Goal: Use online tool/utility: Utilize a website feature to perform a specific function

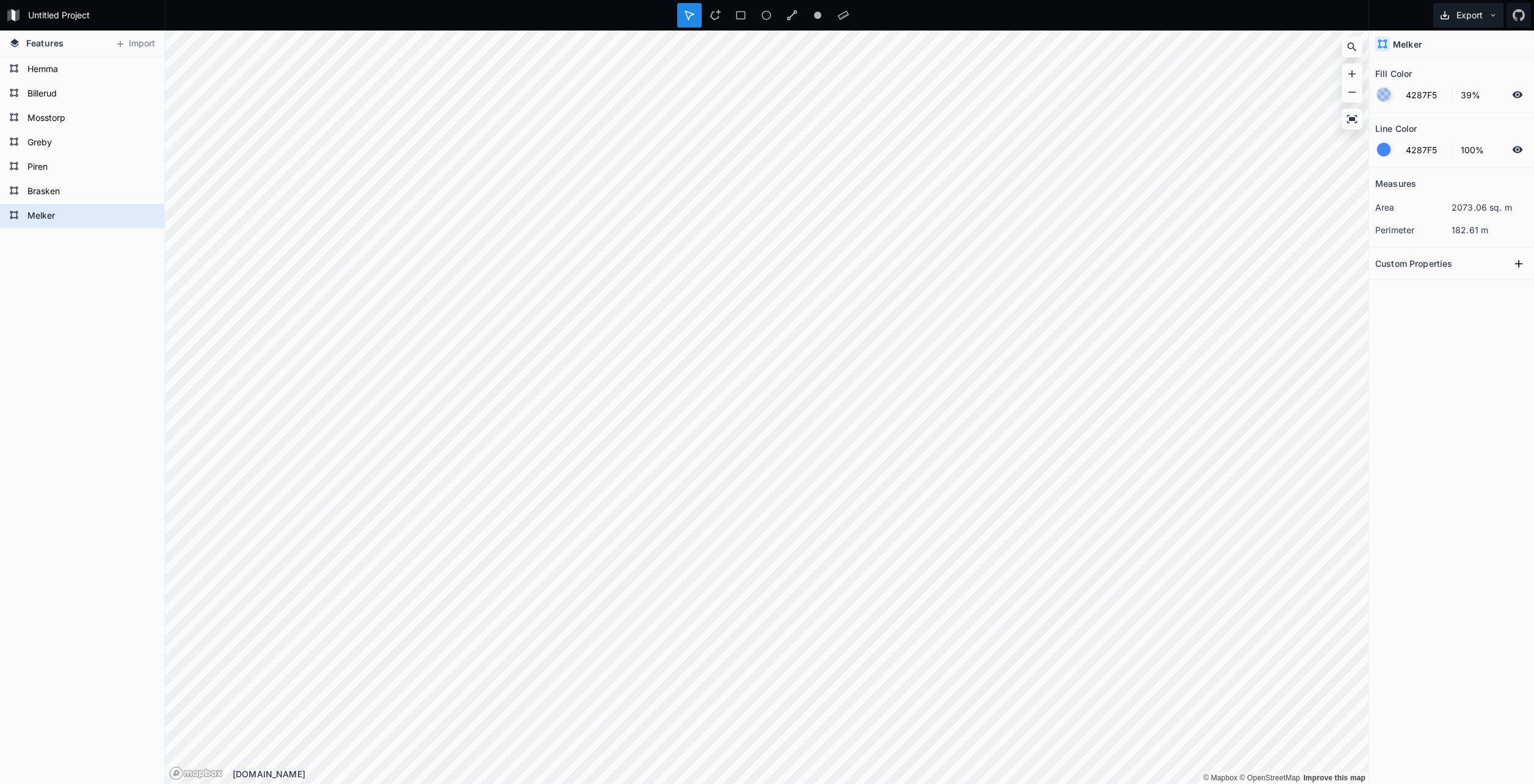
click at [1488, 13] on icon at bounding box center [1492, 15] width 9 height 9
click at [35, 14] on form "Untitled Project" at bounding box center [93, 15] width 138 height 18
type input "GLAN"
click input "submit" at bounding box center [0, 0] width 0 height 0
click at [42, 42] on span "Features" at bounding box center [45, 43] width 38 height 13
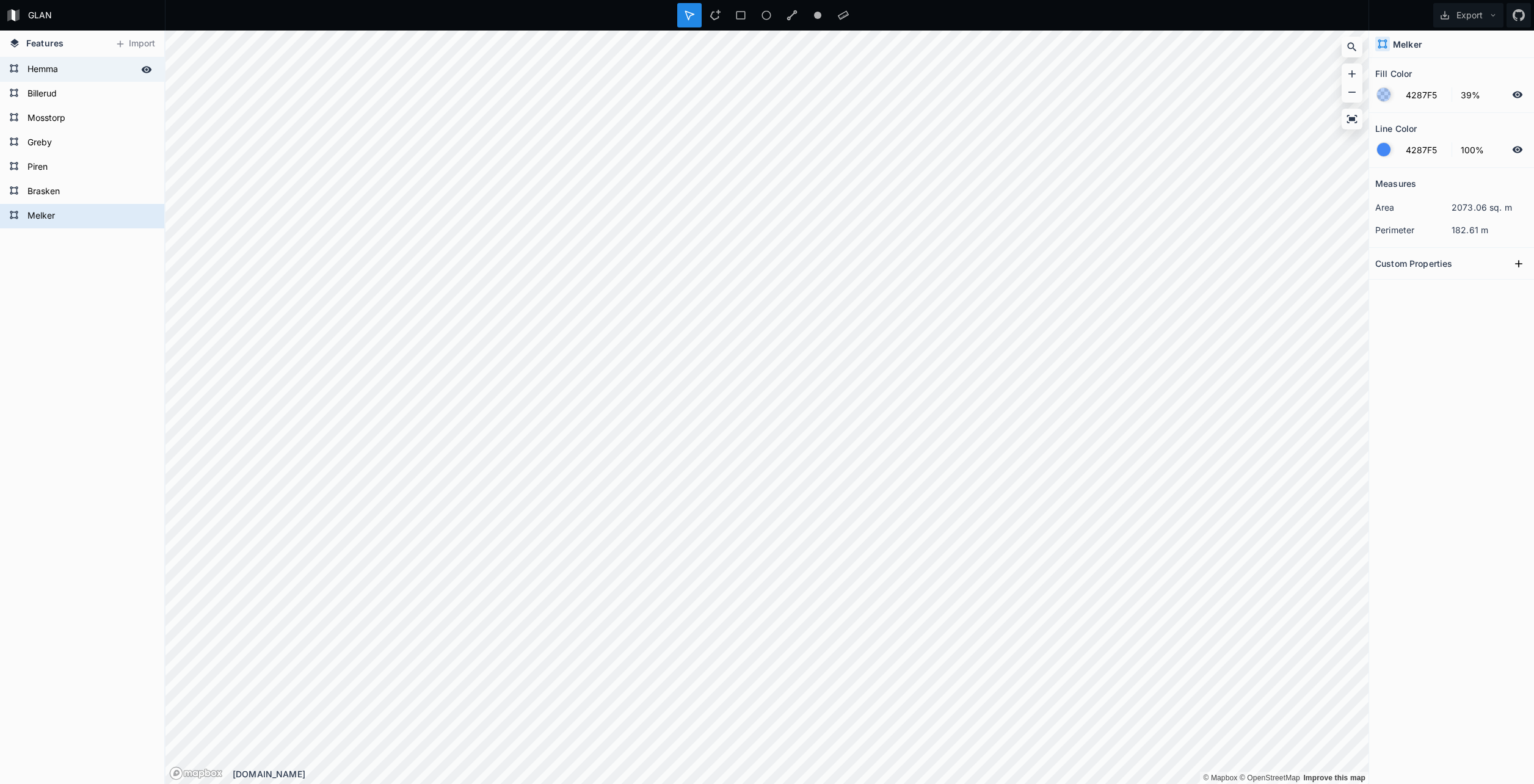
click at [145, 69] on icon at bounding box center [146, 69] width 10 height 6
click at [145, 69] on icon at bounding box center [146, 69] width 10 height 9
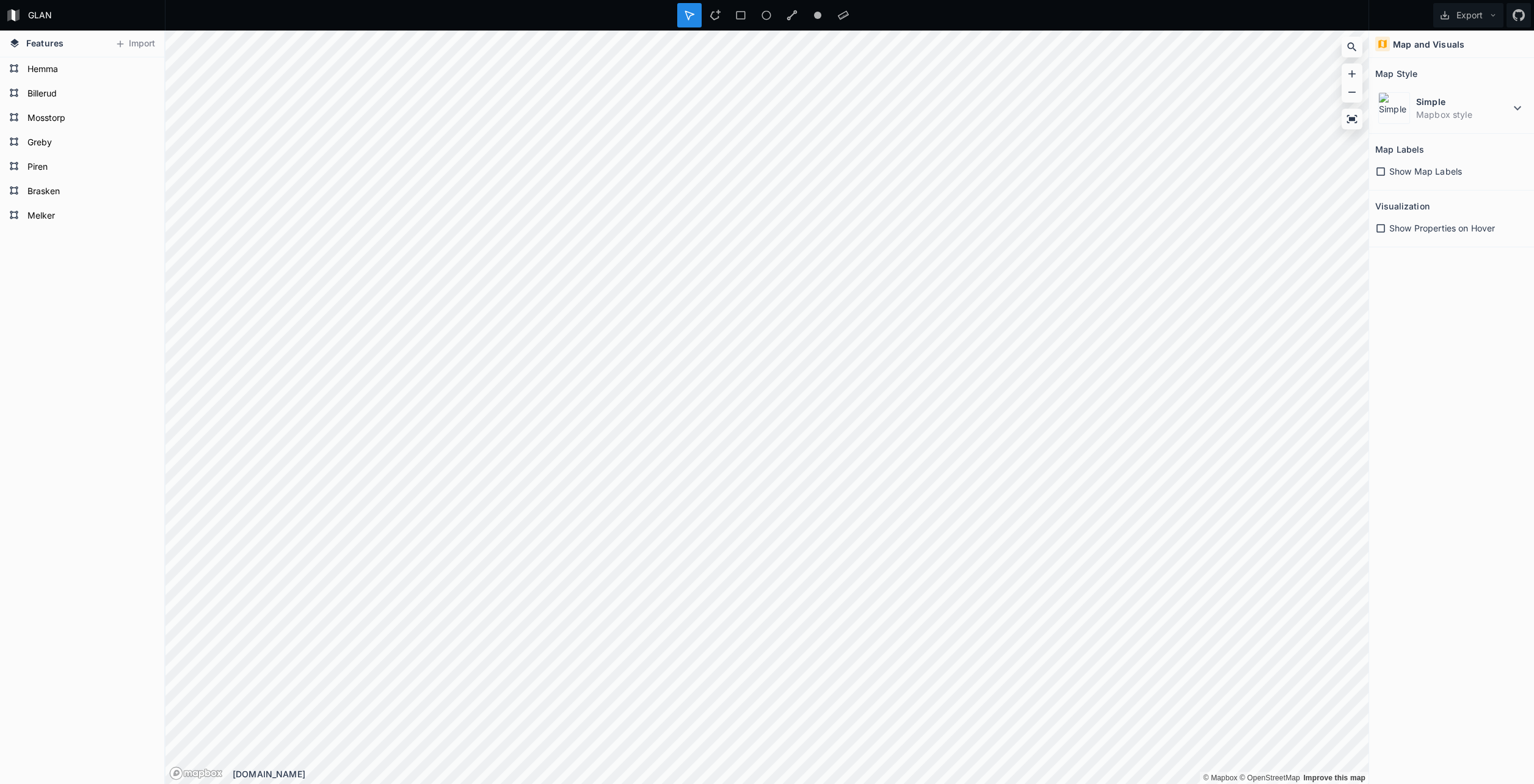
click at [1384, 173] on icon at bounding box center [1381, 172] width 9 height 9
click at [1384, 172] on icon at bounding box center [1381, 172] width 9 height 9
click at [1381, 224] on icon at bounding box center [1381, 228] width 9 height 9
click at [1518, 107] on icon at bounding box center [1517, 108] width 14 height 14
click at [1473, 177] on dt "Satellite-Streets" at bounding box center [1471, 176] width 109 height 13
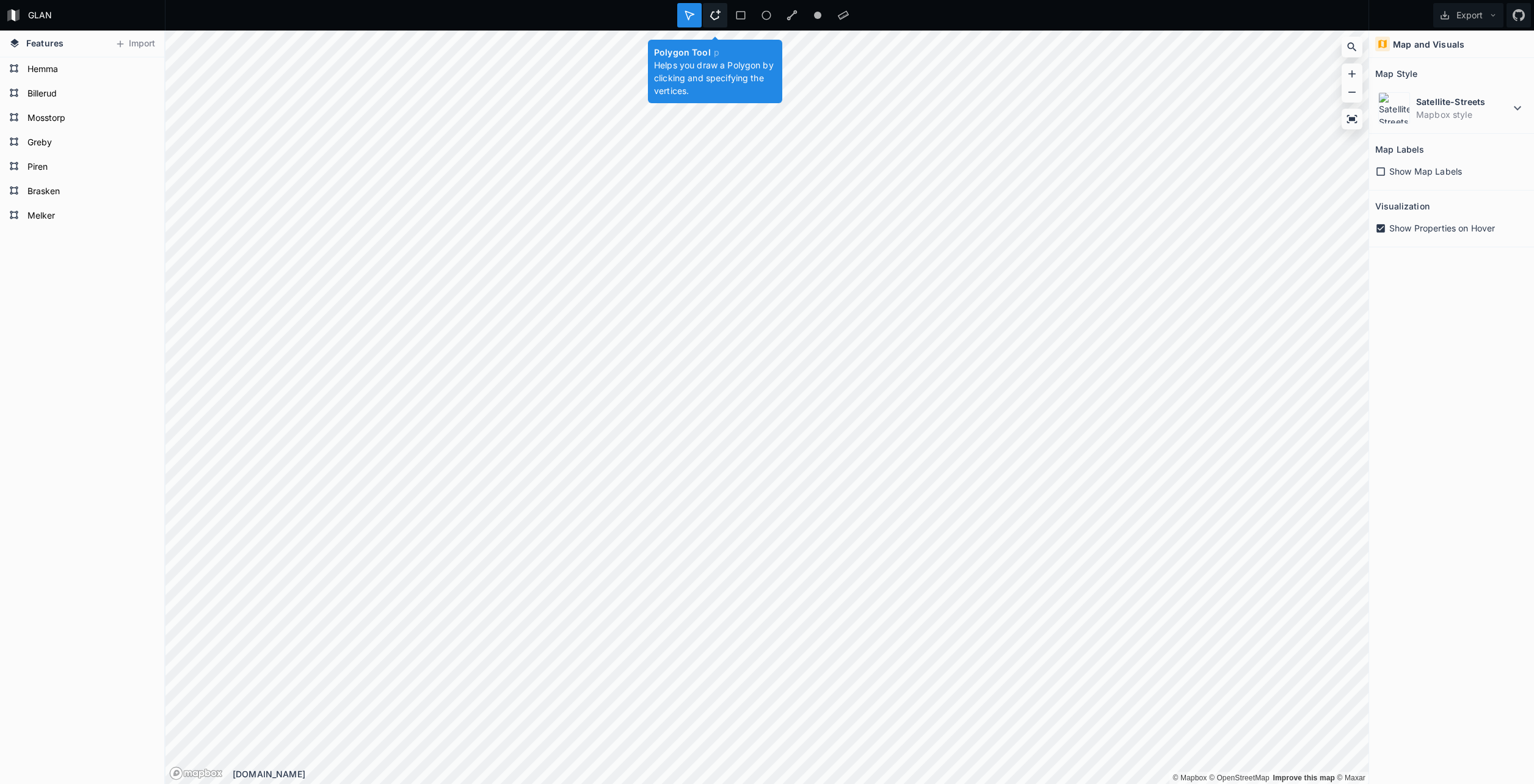
click at [712, 21] on div at bounding box center [715, 15] width 25 height 25
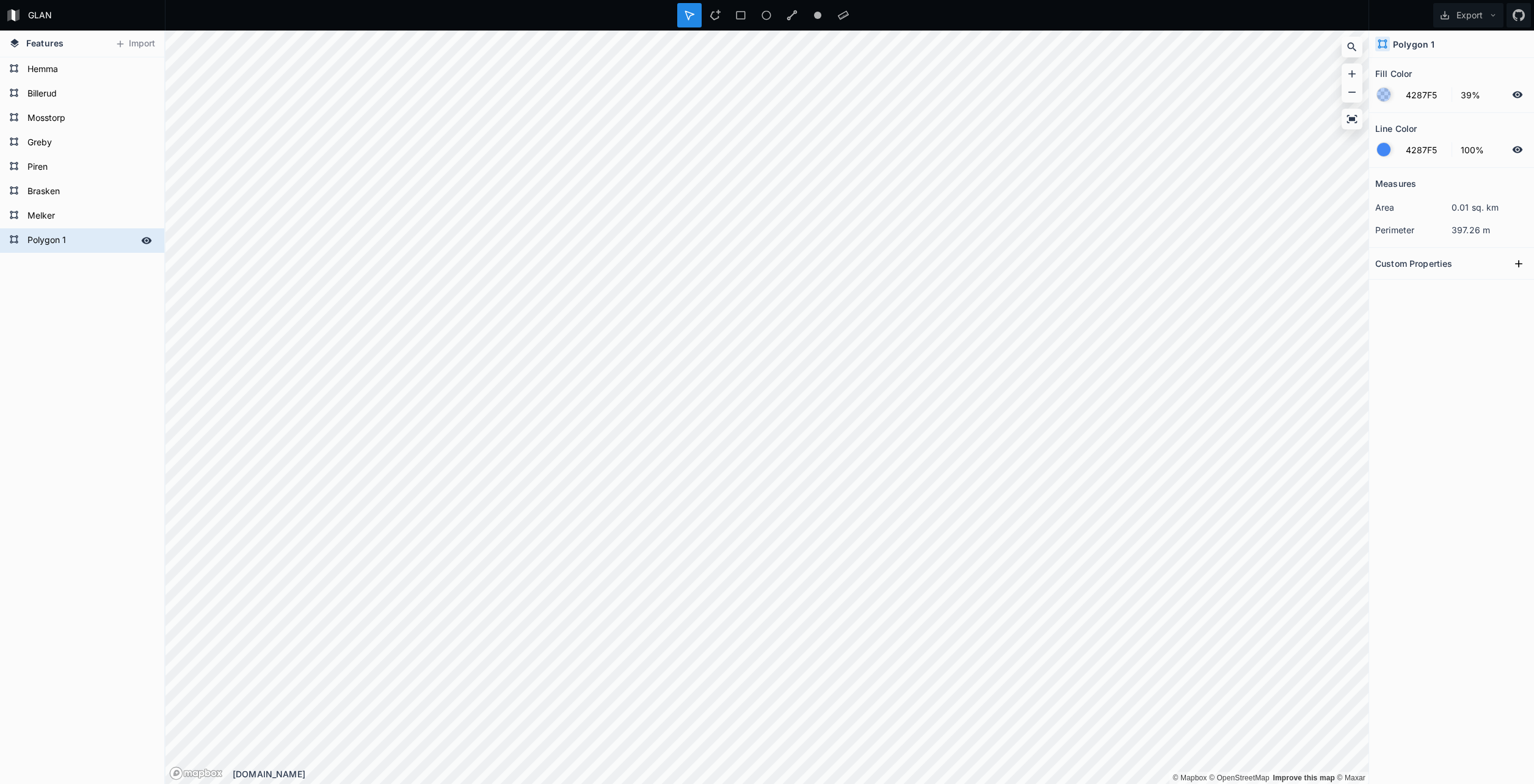
click at [55, 236] on form "Polygon 1" at bounding box center [81, 240] width 114 height 18
type input "Badplatsen"
click input "submit" at bounding box center [0, 0] width 0 height 0
click at [716, 14] on icon at bounding box center [715, 15] width 11 height 11
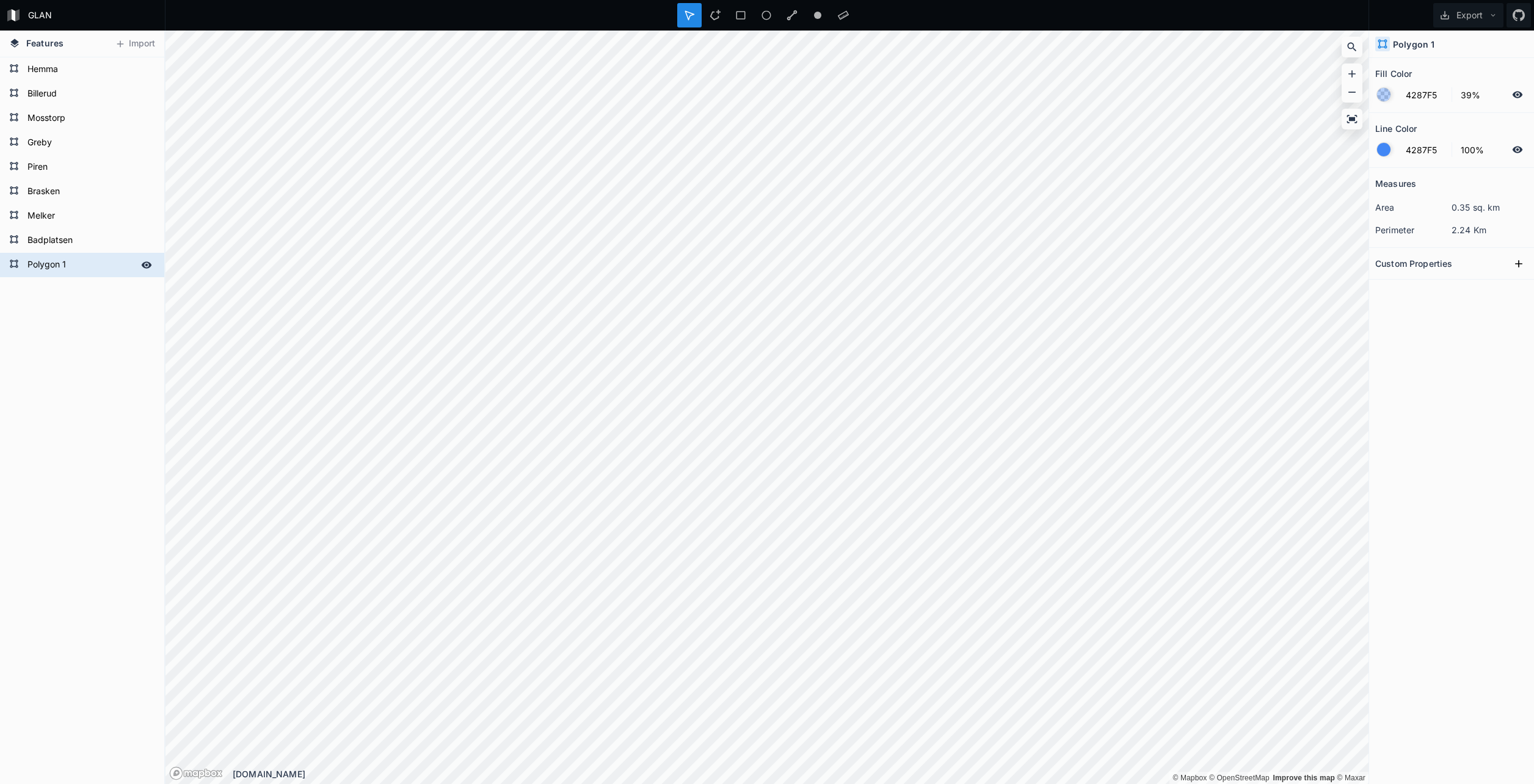
click at [66, 263] on form "Polygon 1" at bounding box center [81, 264] width 114 height 18
click at [66, 263] on form "Polygon 1" at bounding box center [81, 264] width 114 height 18
type input "Gränsholmsbadet"
click input "submit" at bounding box center [0, 0] width 0 height 0
drag, startPoint x: 47, startPoint y: 264, endPoint x: 48, endPoint y: 375, distance: 111.0
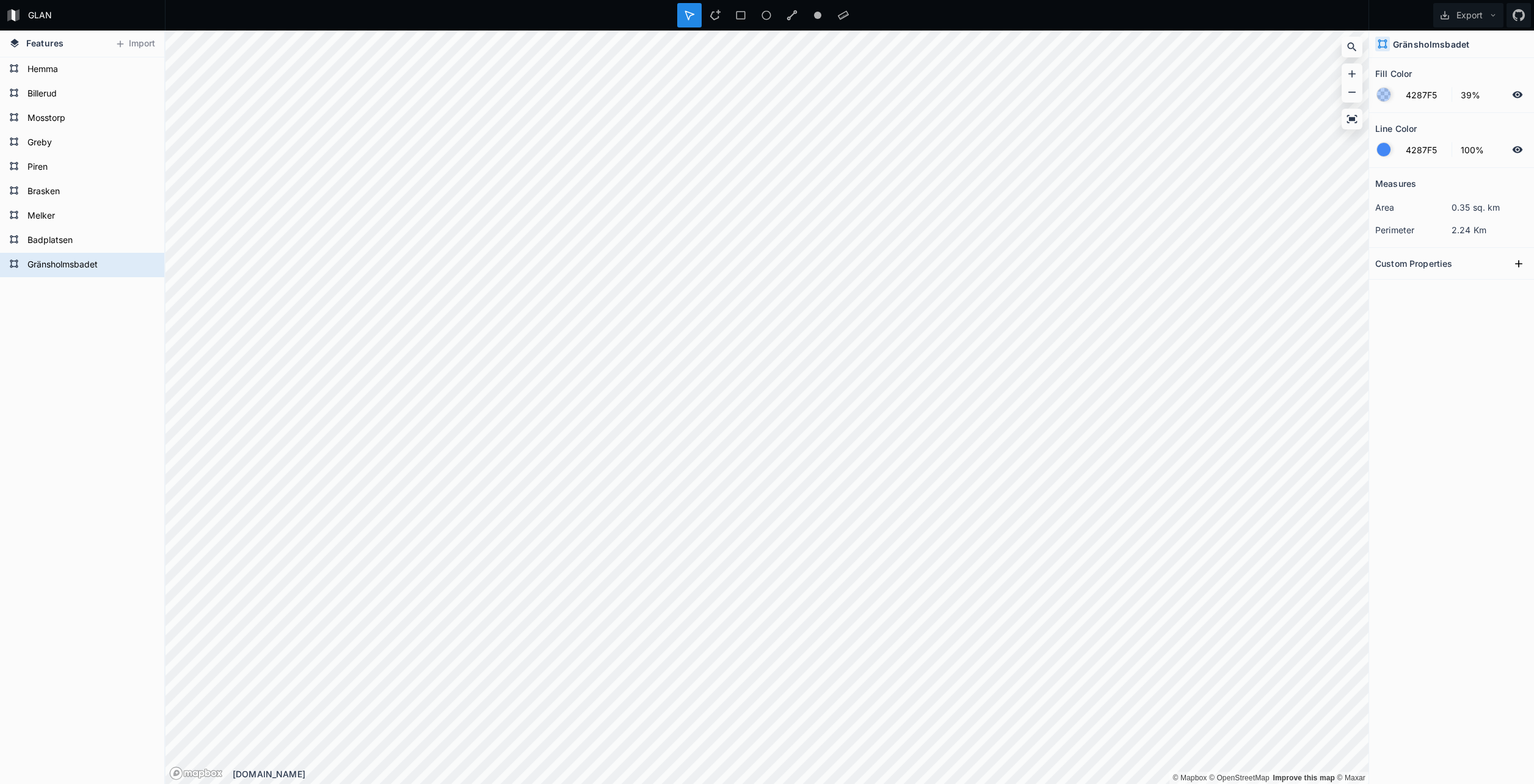
click at [48, 366] on div "Gränsholmsbadet Badplatsen Melker Brasken Piren Greby Mosstorp Billerud Hemma" at bounding box center [82, 421] width 164 height 727
click at [113, 109] on icon at bounding box center [108, 112] width 11 height 11
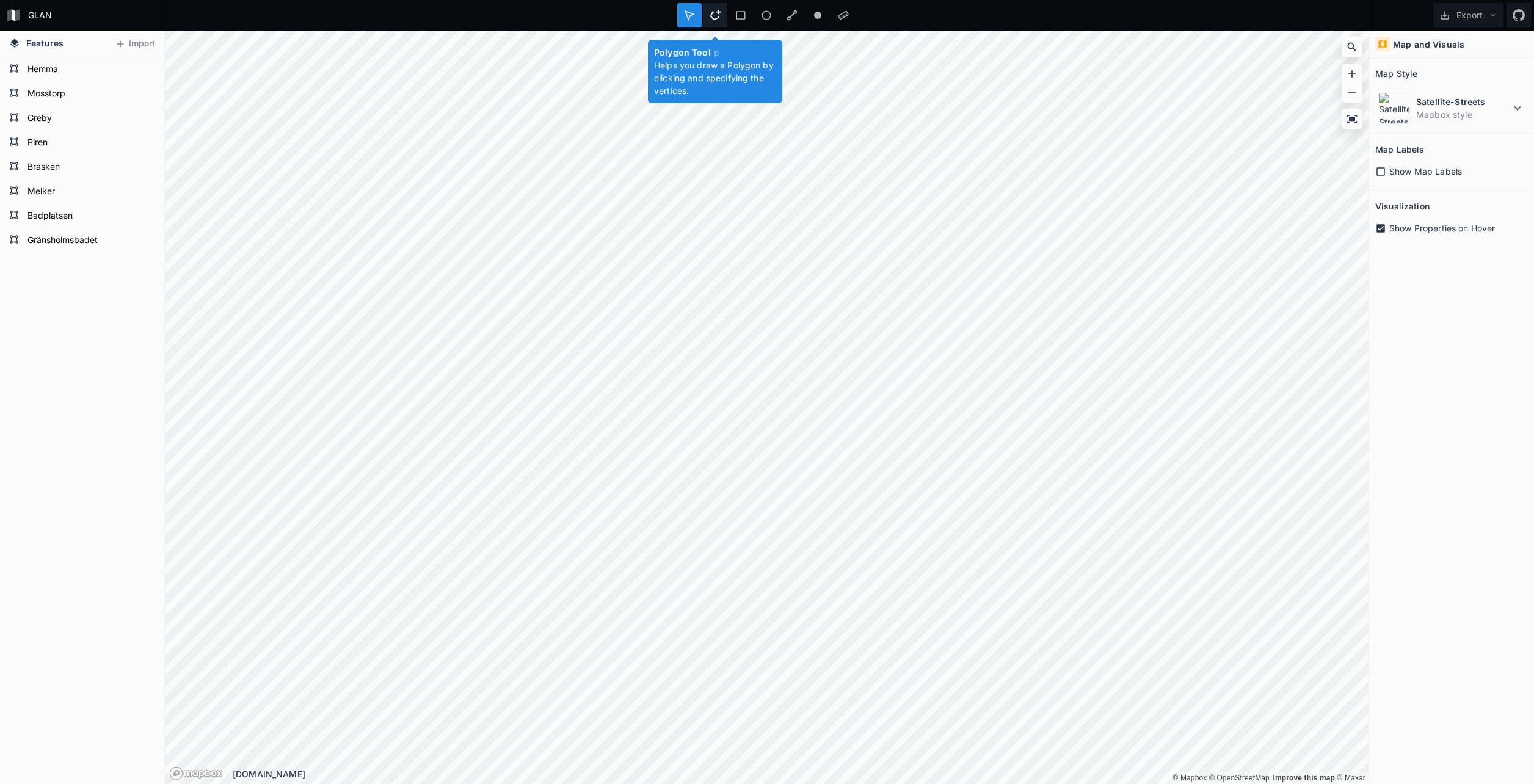
click at [717, 15] on icon at bounding box center [715, 15] width 11 height 11
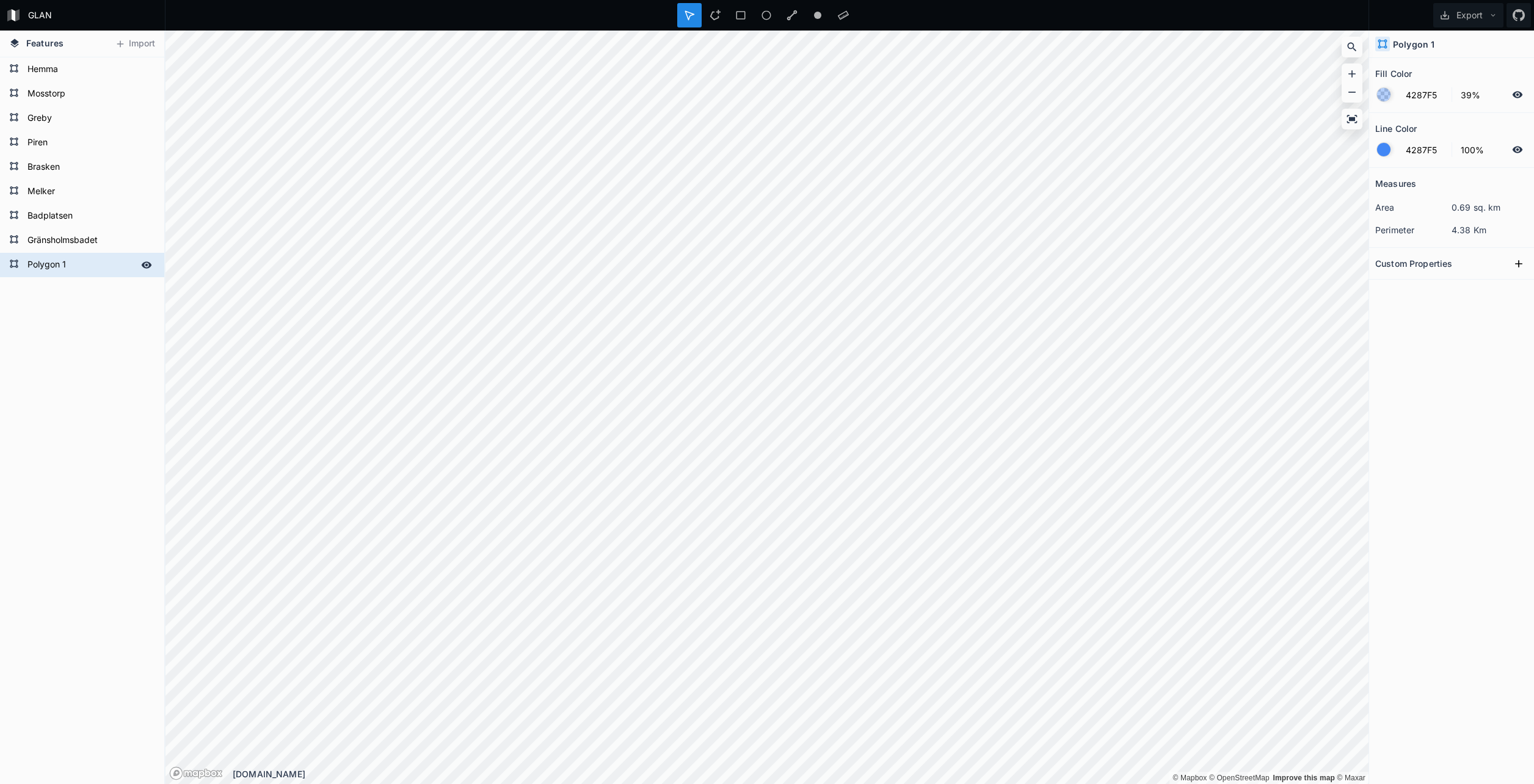
click at [54, 261] on form "Polygon 1" at bounding box center [81, 264] width 114 height 18
type input "Billerud"
click input "submit" at bounding box center [0, 0] width 0 height 0
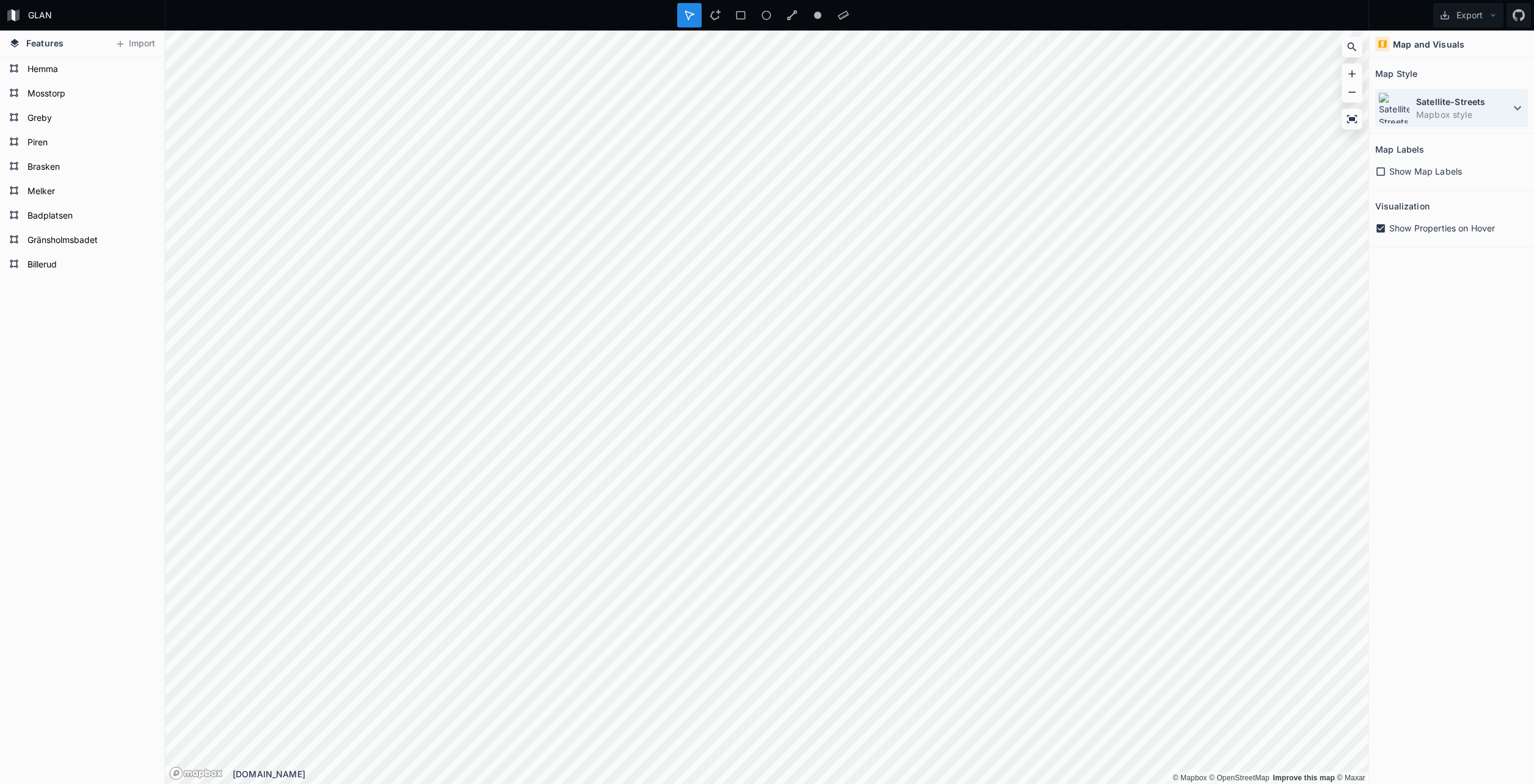
click at [1488, 117] on dd "Mapbox style" at bounding box center [1463, 114] width 94 height 13
click at [1483, 141] on dt "Simple" at bounding box center [1471, 139] width 109 height 13
click at [767, 12] on icon at bounding box center [767, 15] width 11 height 11
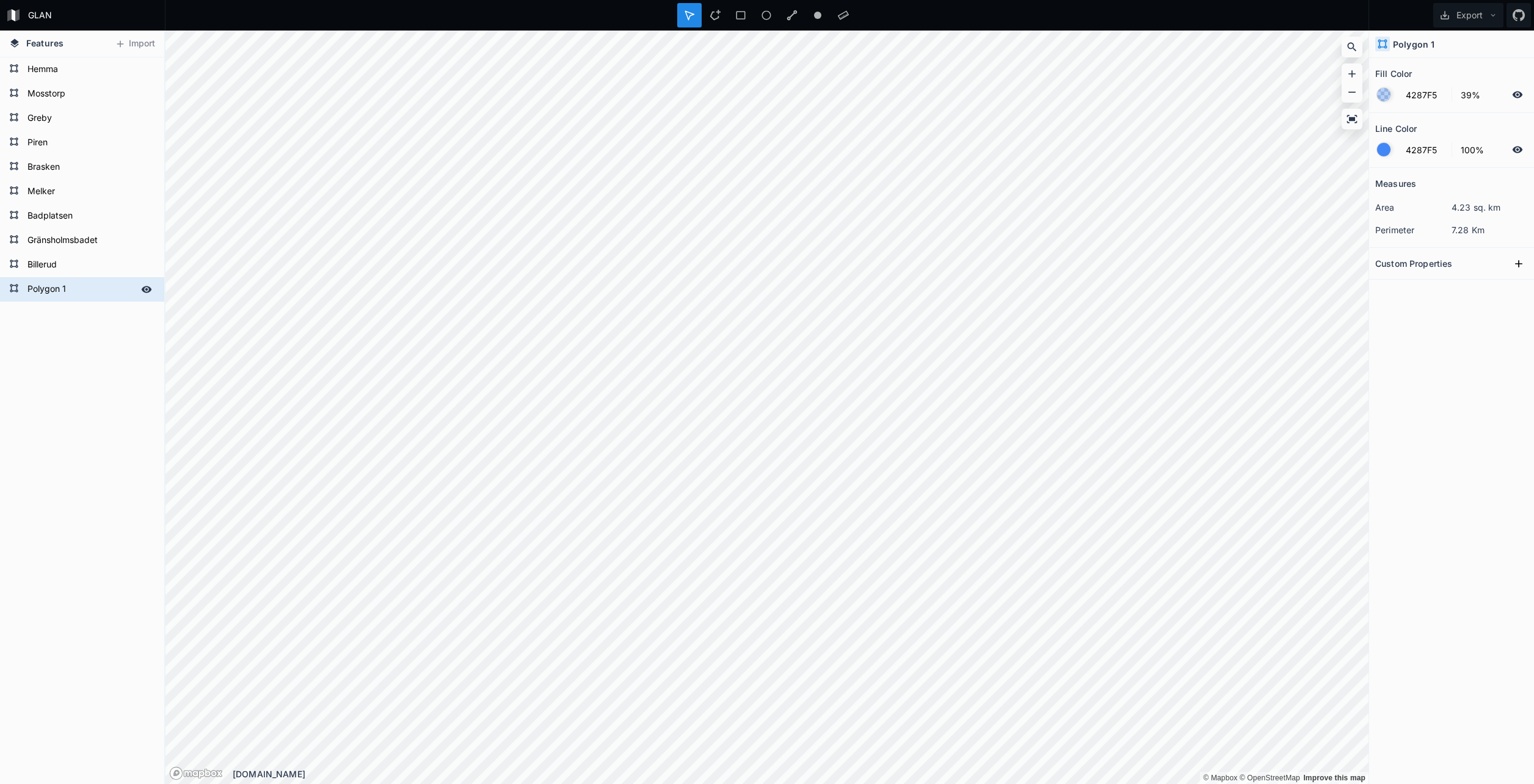
click at [58, 291] on form "Polygon 1" at bounding box center [81, 289] width 114 height 18
type input "Stugan"
click input "submit" at bounding box center [0, 0] width 0 height 0
click at [722, 14] on div at bounding box center [715, 15] width 25 height 25
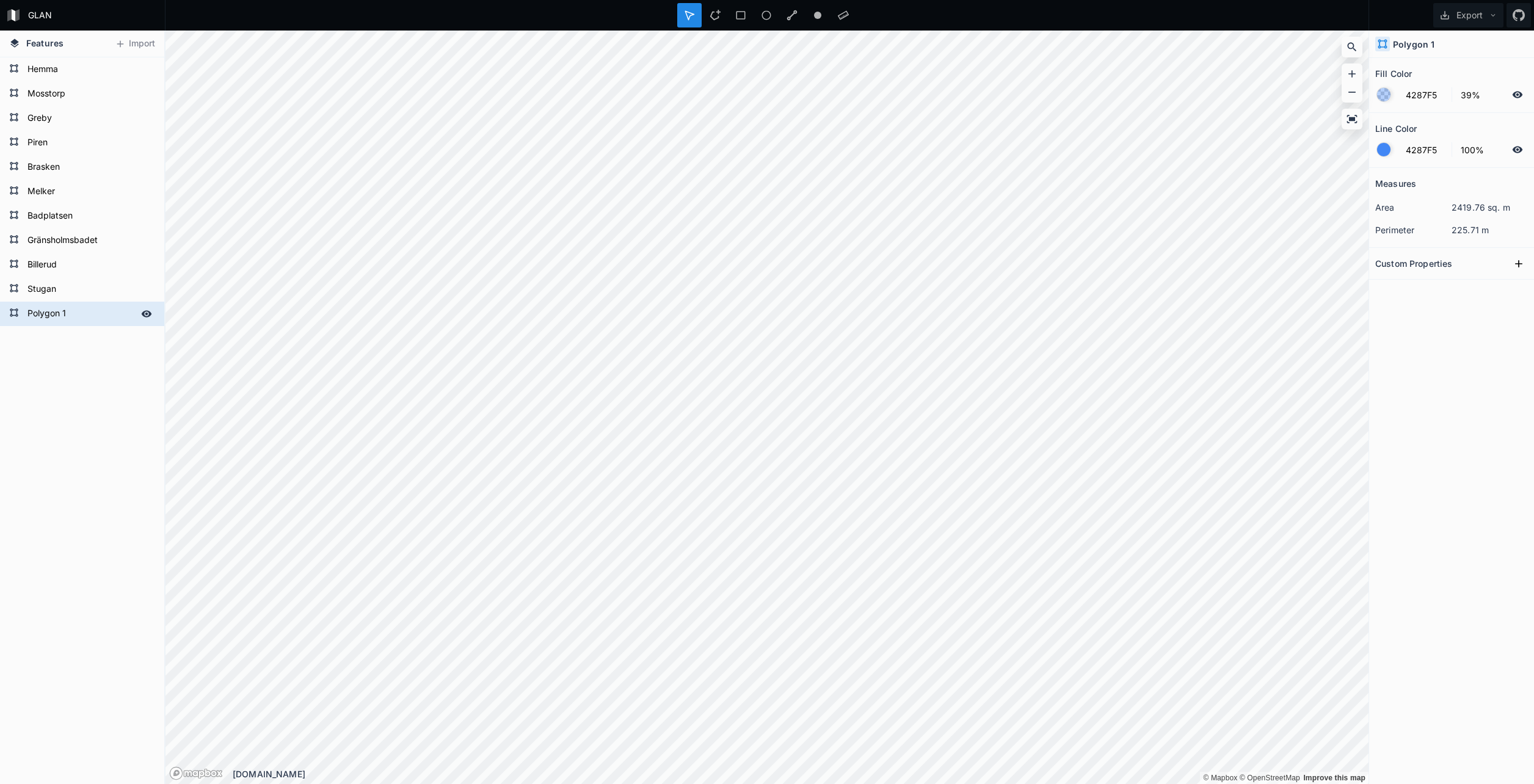
click at [53, 308] on form "Polygon 1" at bounding box center [81, 314] width 114 height 18
click at [53, 311] on form "Polygon 1" at bounding box center [81, 314] width 114 height 18
type input "Martina & Linus"
click input "submit" at bounding box center [0, 0] width 0 height 0
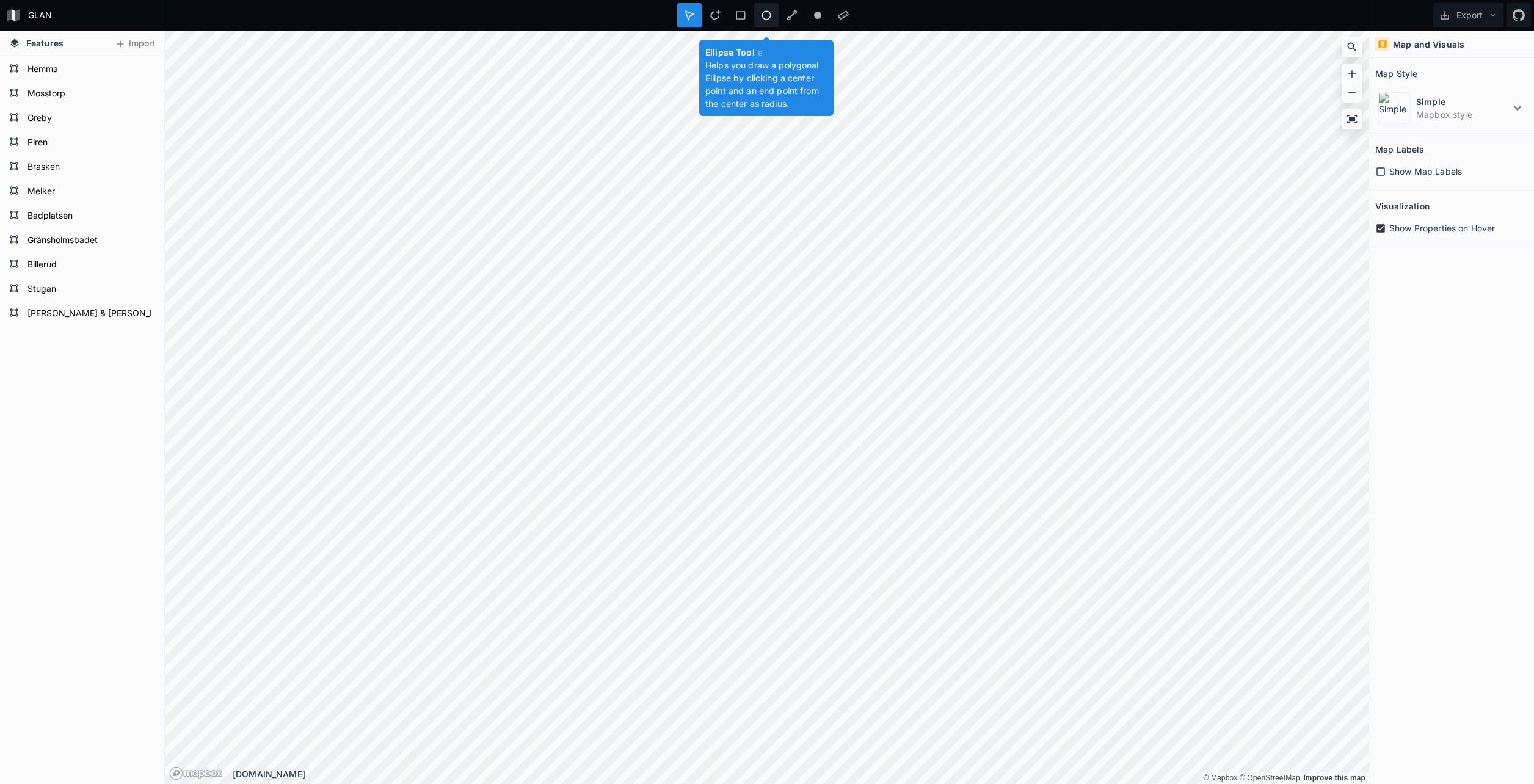
click at [767, 17] on icon at bounding box center [767, 15] width 11 height 11
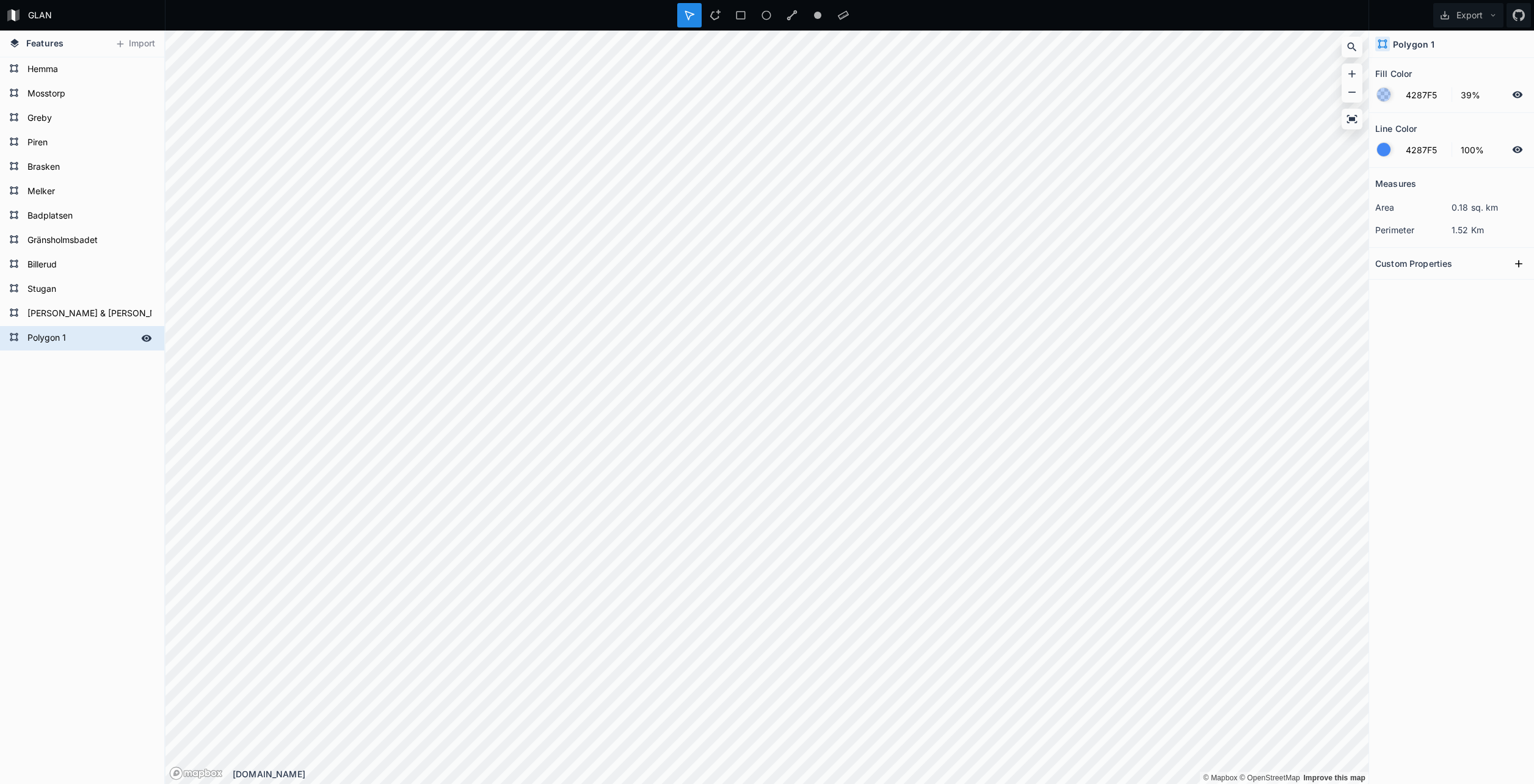
click at [76, 334] on form "Polygon 1" at bounding box center [81, 338] width 114 height 18
type input "Grosvad"
click input "submit" at bounding box center [0, 0] width 0 height 0
click at [1488, 20] on button "Export" at bounding box center [1469, 15] width 70 height 25
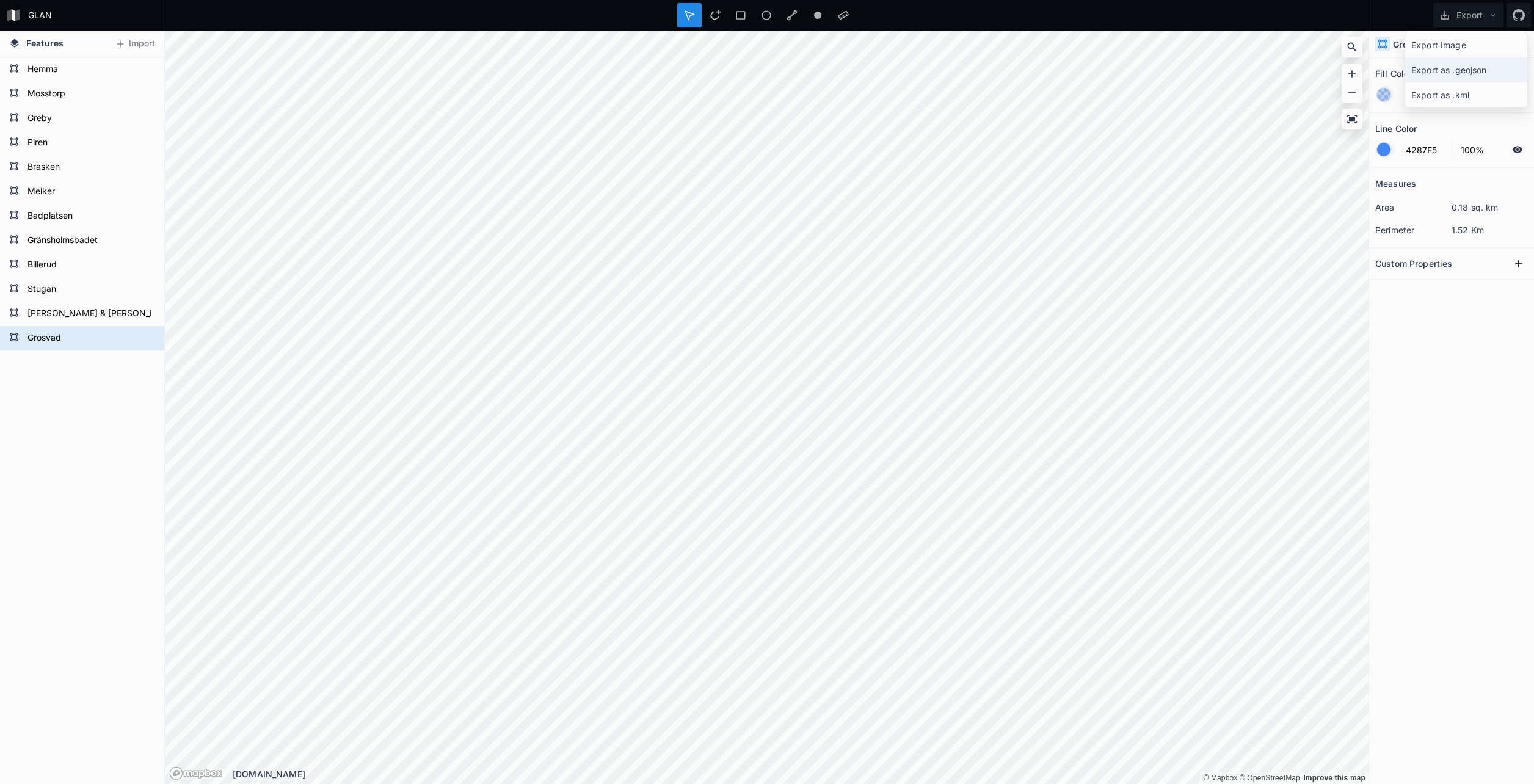
click at [1475, 70] on div "Export as .geojson" at bounding box center [1465, 69] width 122 height 25
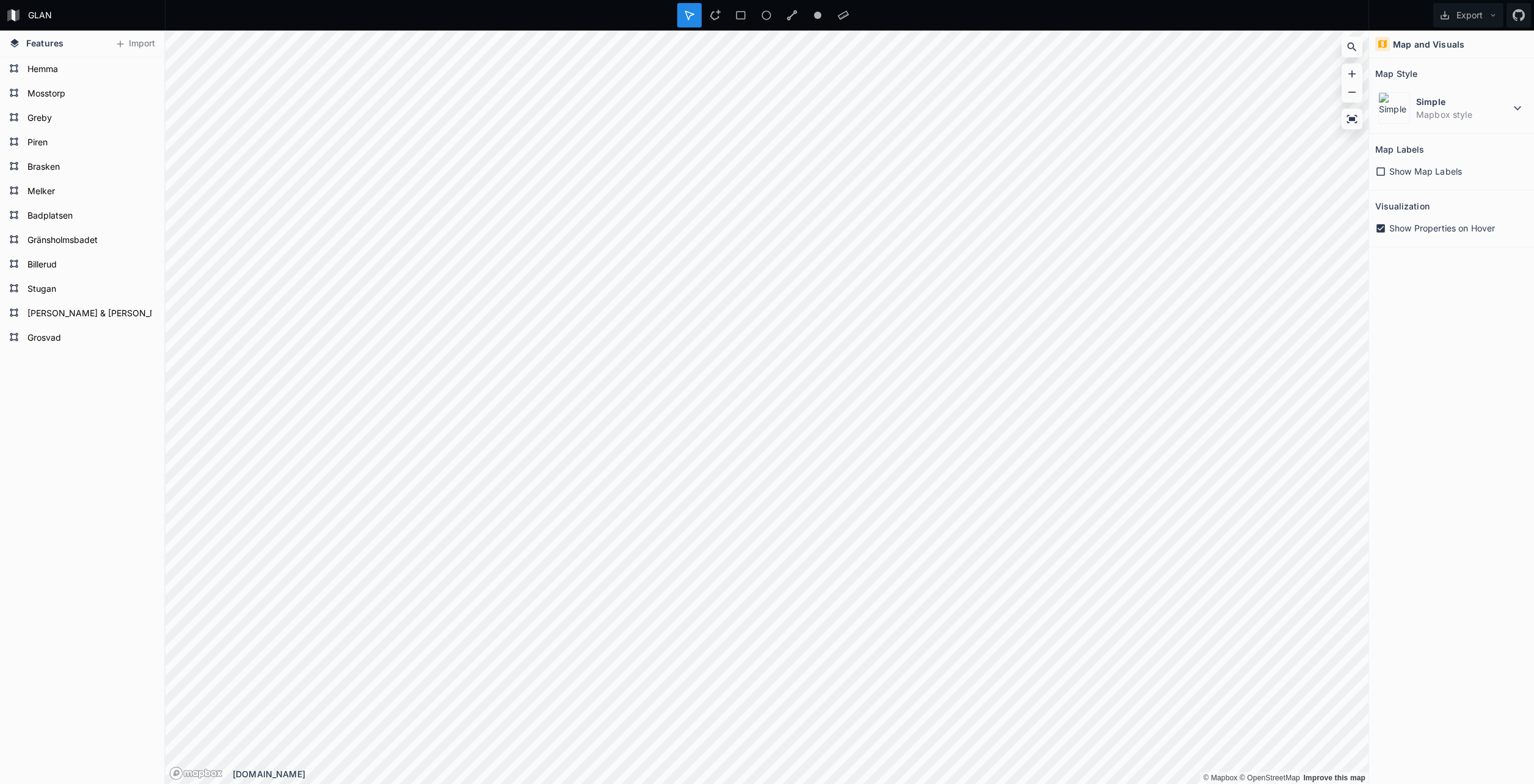
drag, startPoint x: 1402, startPoint y: 2, endPoint x: 229, endPoint y: 25, distance: 1173.2
click at [229, 25] on div at bounding box center [767, 15] width 1204 height 30
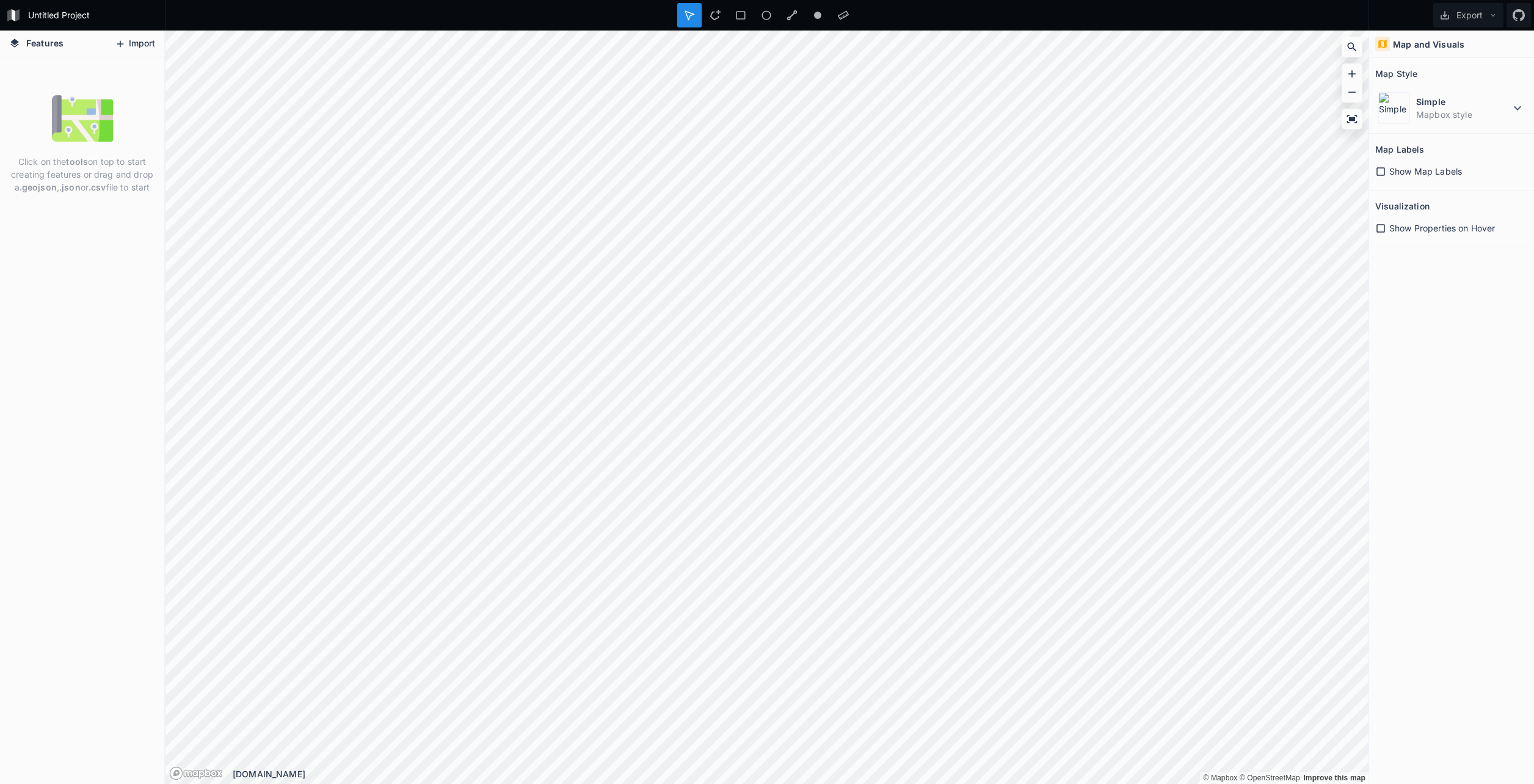
click at [126, 38] on button "Import" at bounding box center [135, 44] width 53 height 19
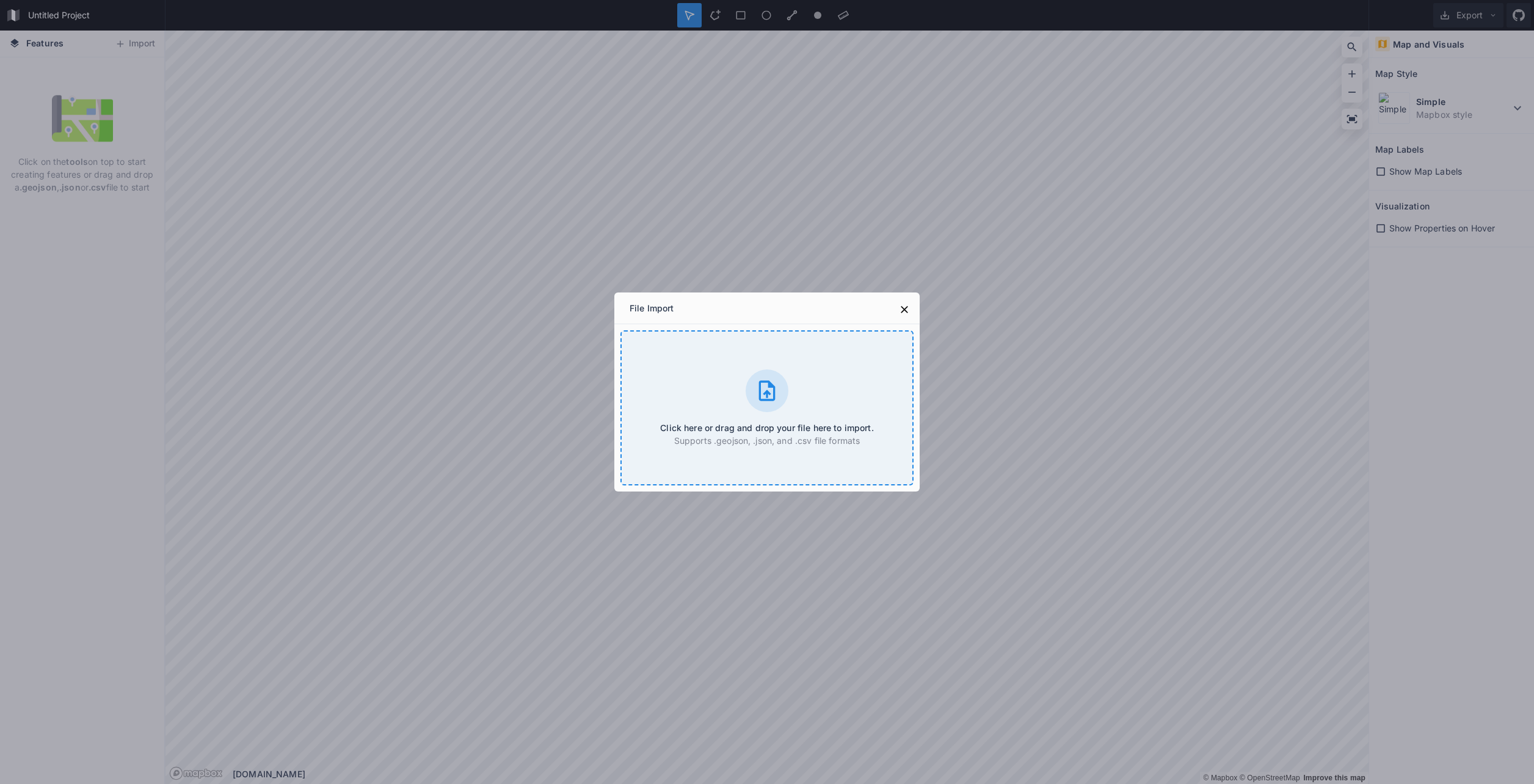
click at [799, 460] on div "Click here or drag and drop your file here to import. Supports .geojson, .json,…" at bounding box center [767, 408] width 293 height 155
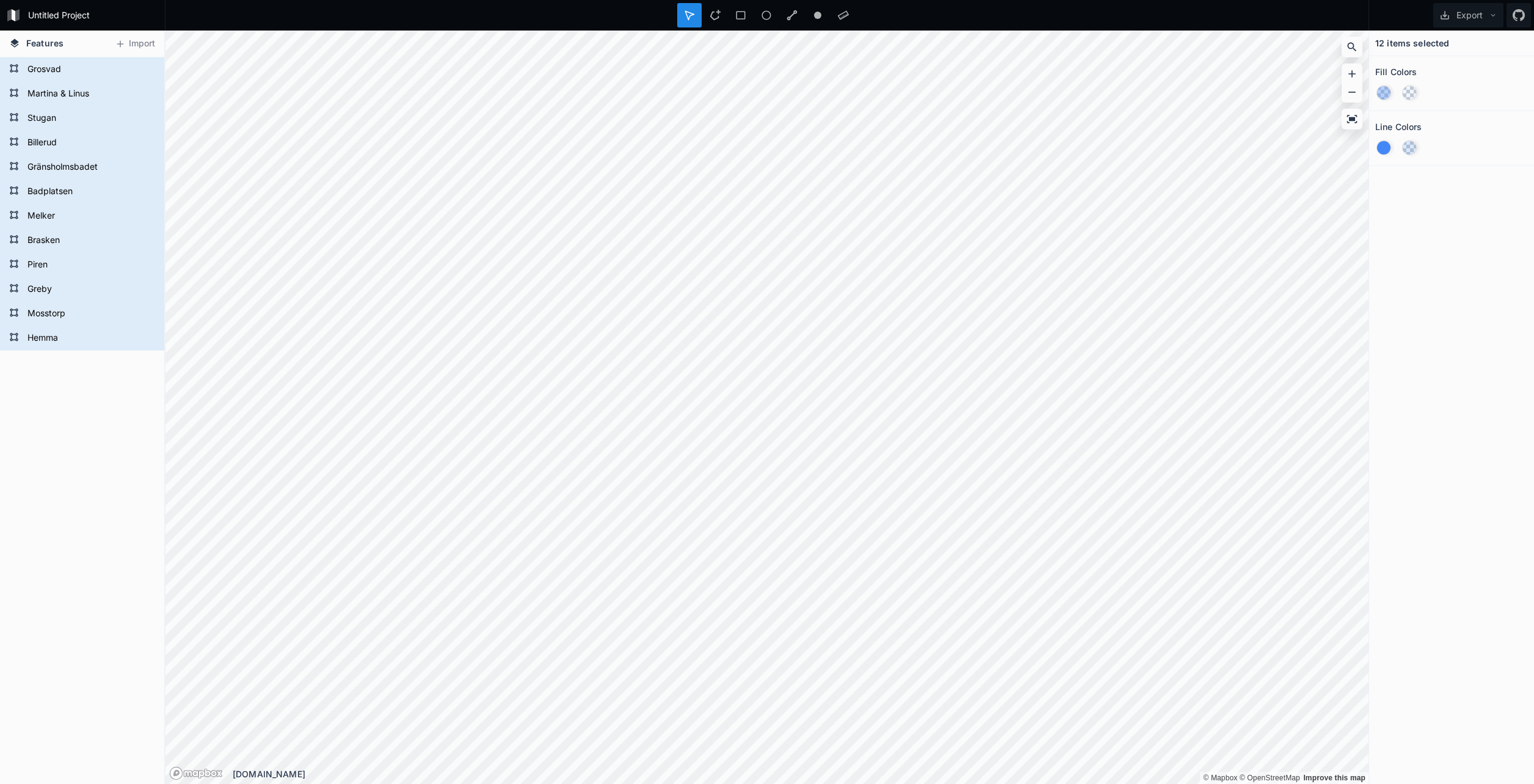
click at [59, 377] on div "Hemma Mosstorp Greby Piren [PERSON_NAME] Badplatsen [GEOGRAPHIC_DATA] Billerud …" at bounding box center [82, 421] width 164 height 727
click at [51, 121] on form "Stugan" at bounding box center [81, 118] width 114 height 18
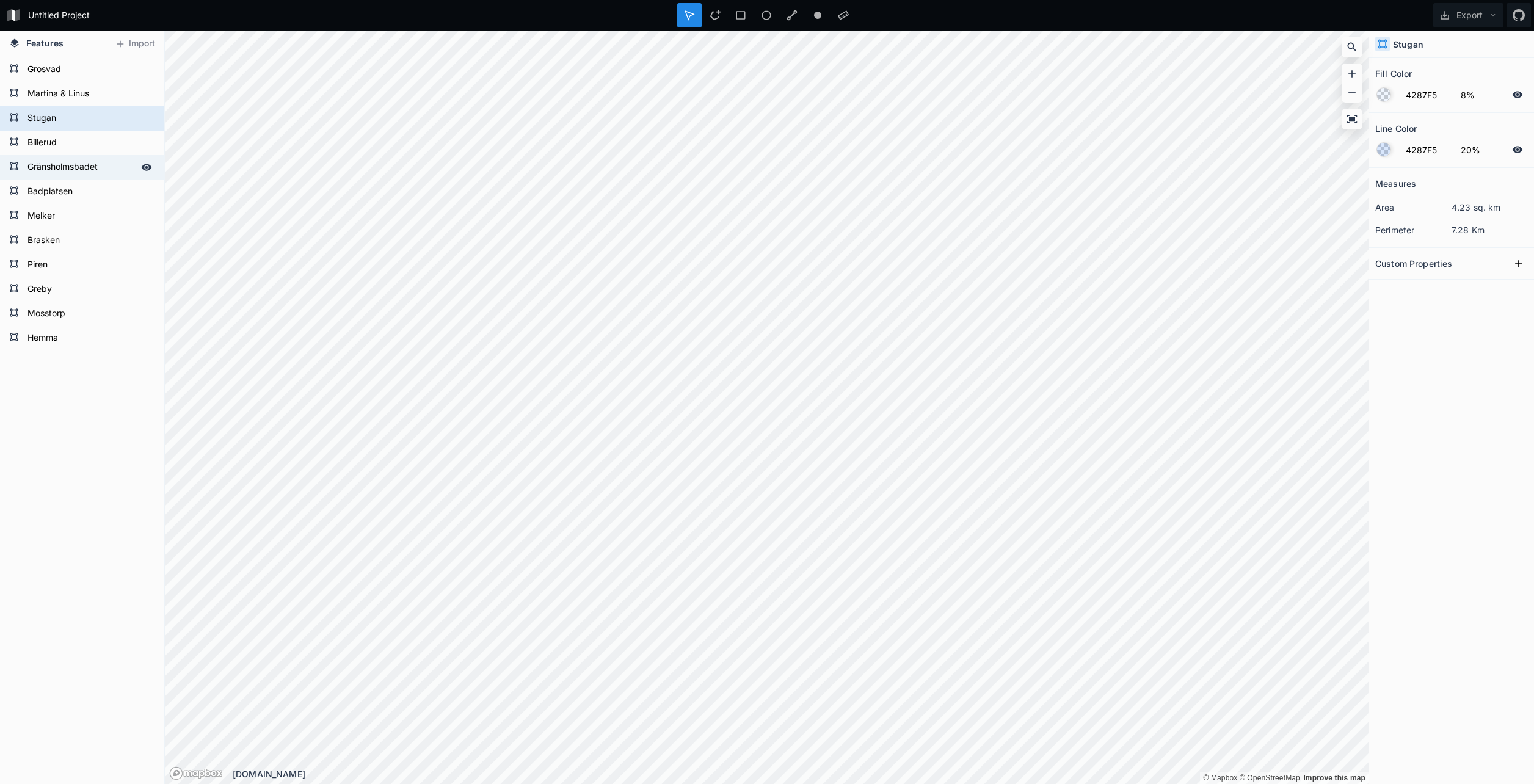
click at [63, 178] on div "Gränsholmsbadet" at bounding box center [82, 167] width 164 height 25
click at [61, 251] on div "Brasken" at bounding box center [82, 240] width 164 height 25
click at [33, 334] on form "Hemma" at bounding box center [81, 338] width 114 height 18
click at [73, 345] on form "Hemma" at bounding box center [81, 338] width 114 height 18
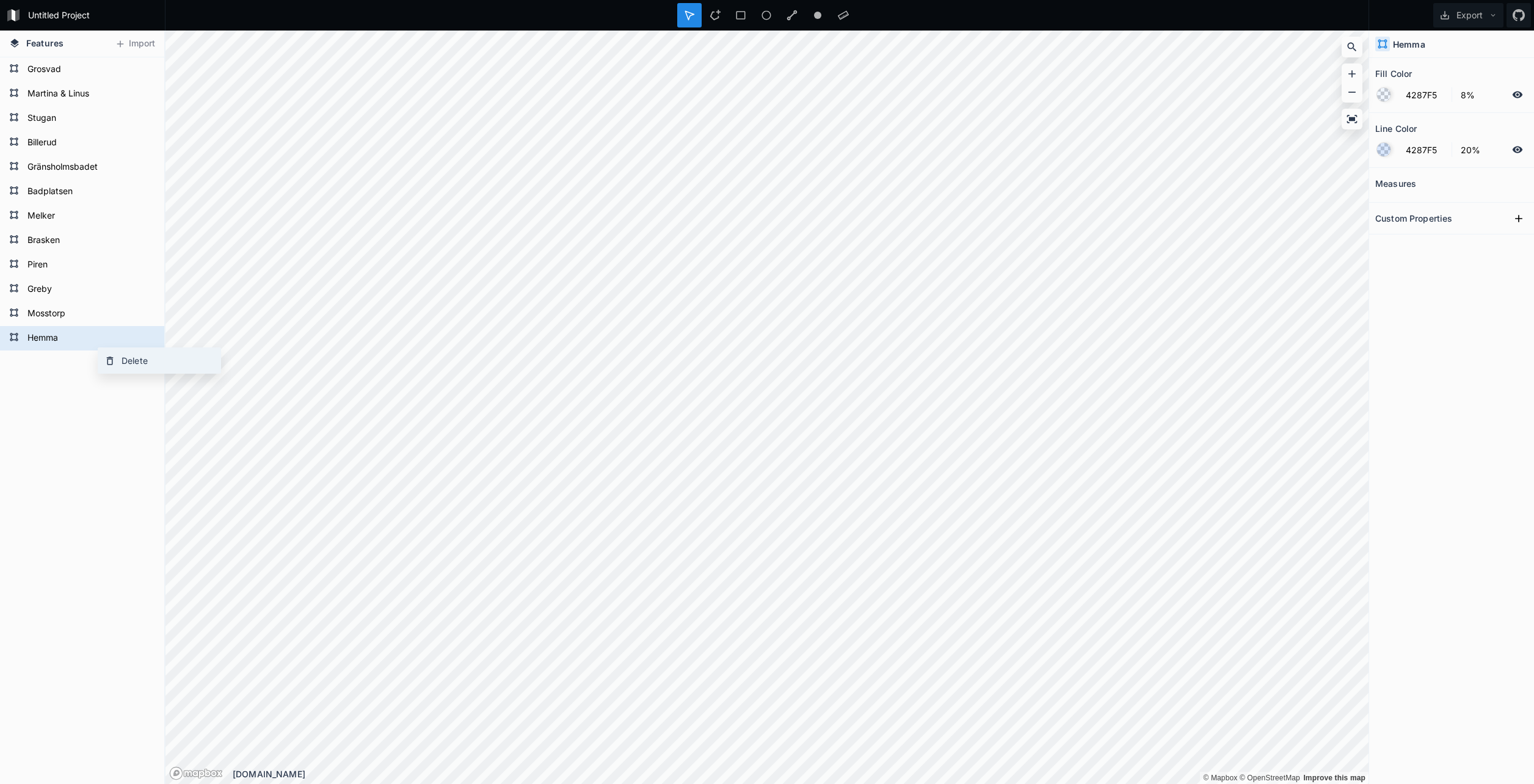
click at [145, 355] on div "Delete" at bounding box center [159, 360] width 122 height 25
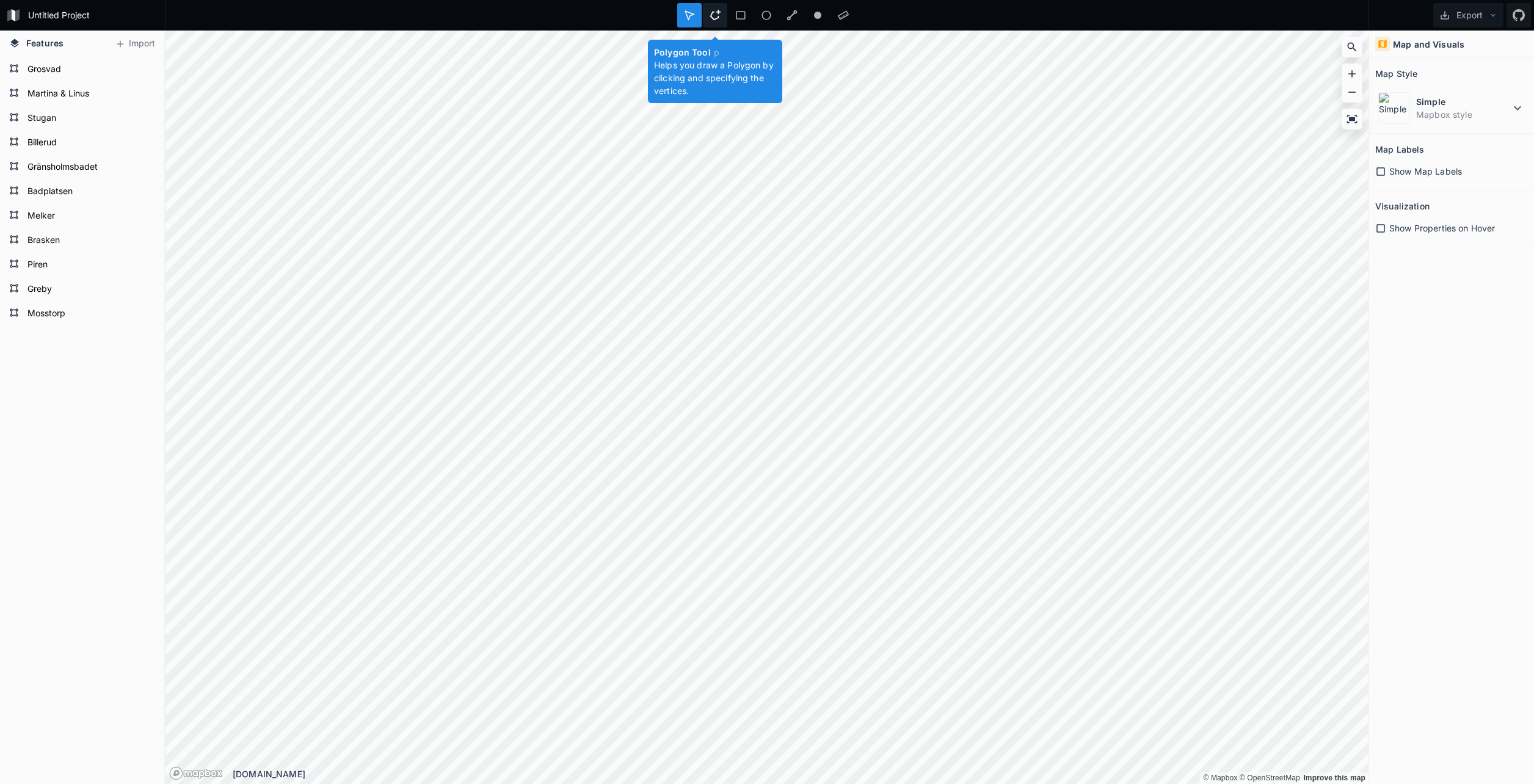
click at [721, 14] on div at bounding box center [715, 15] width 25 height 25
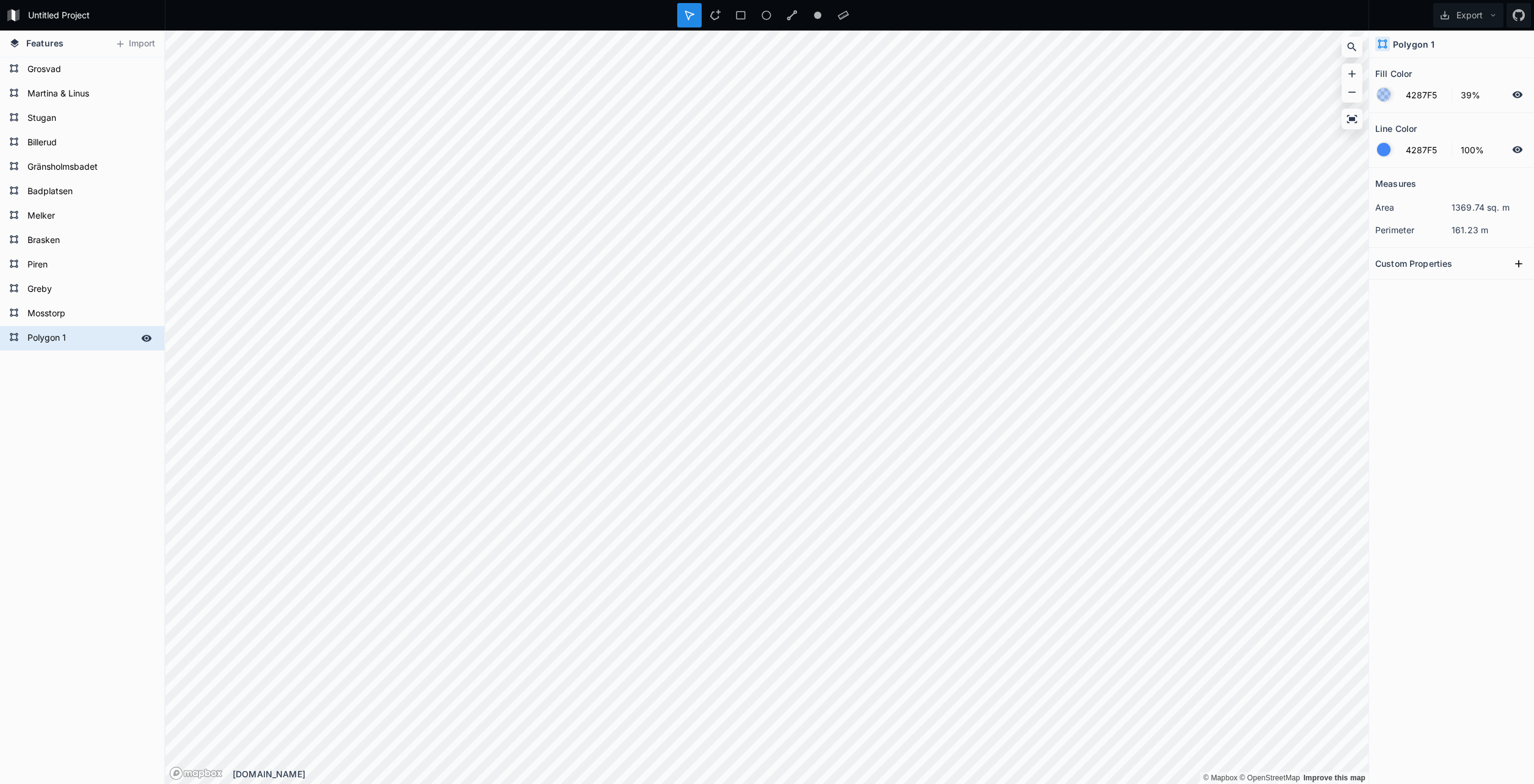
click at [58, 335] on form "Polygon 1" at bounding box center [81, 338] width 114 height 18
click at [60, 333] on form "Polygon 1" at bounding box center [81, 338] width 114 height 18
click at [60, 338] on form "Polygon 1" at bounding box center [81, 338] width 114 height 18
type input "Hemma"
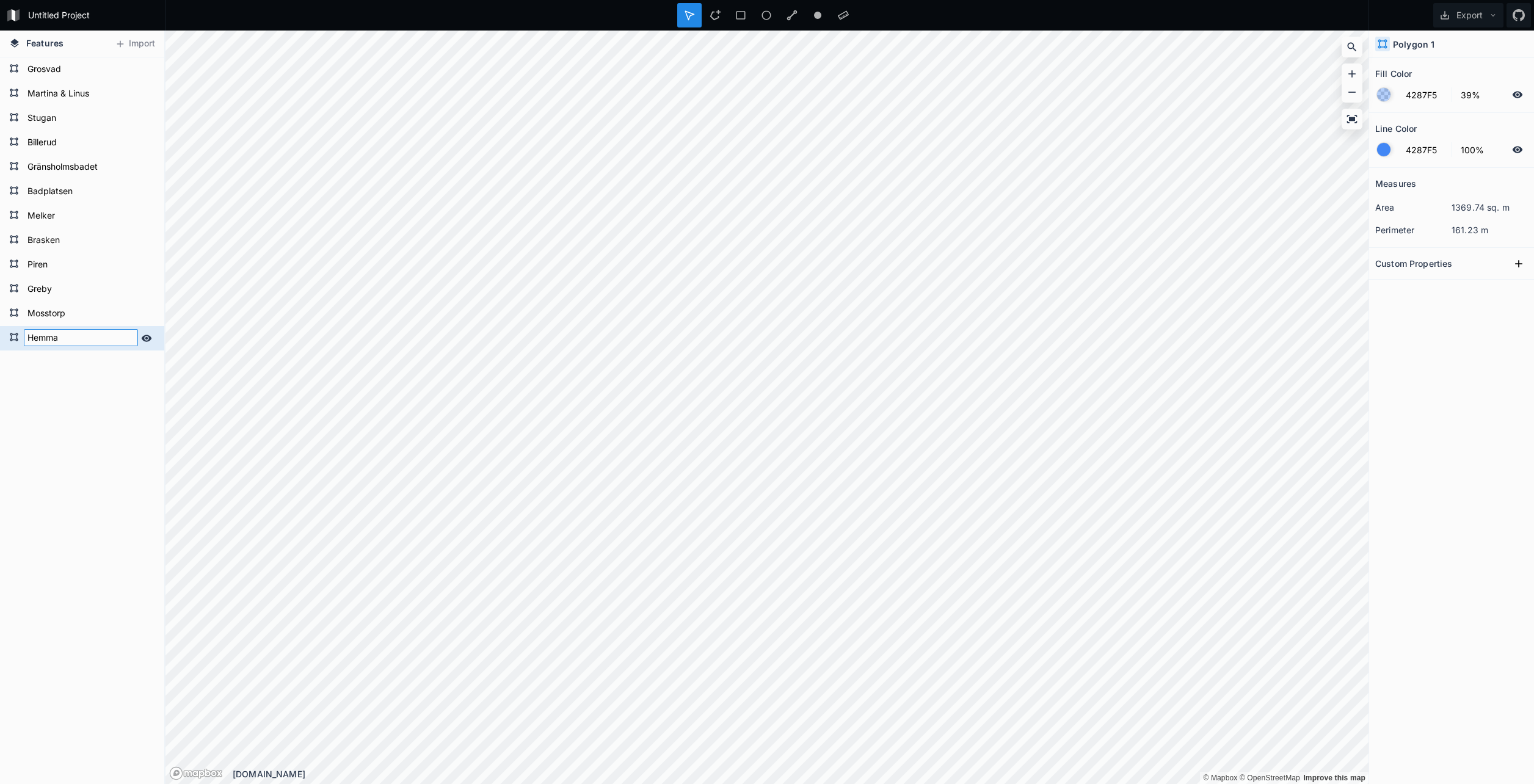
click input "submit" at bounding box center [0, 0] width 0 height 0
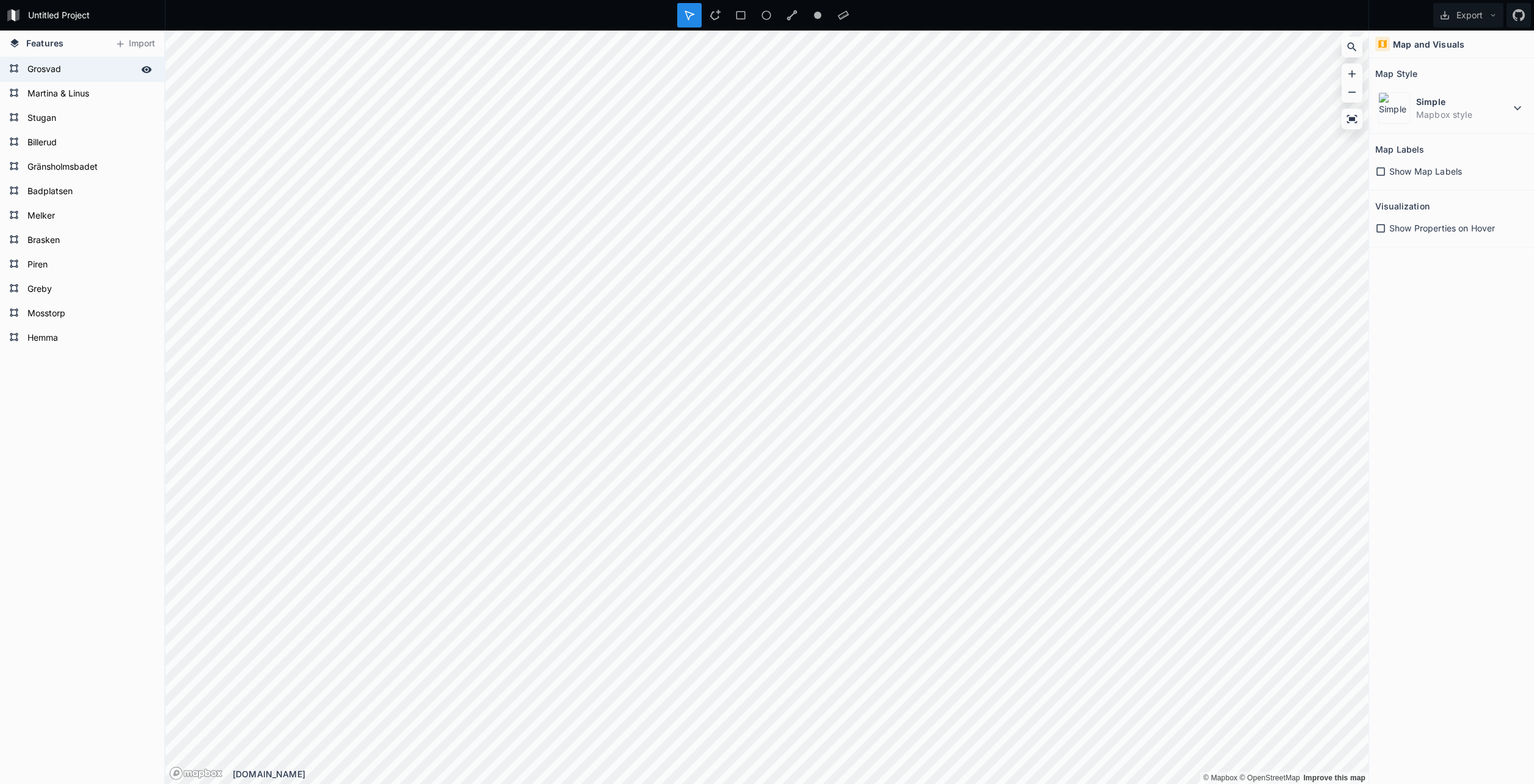
click at [46, 70] on form "Grosvad" at bounding box center [81, 69] width 114 height 18
click at [85, 311] on form "Mosstorp" at bounding box center [81, 314] width 114 height 18
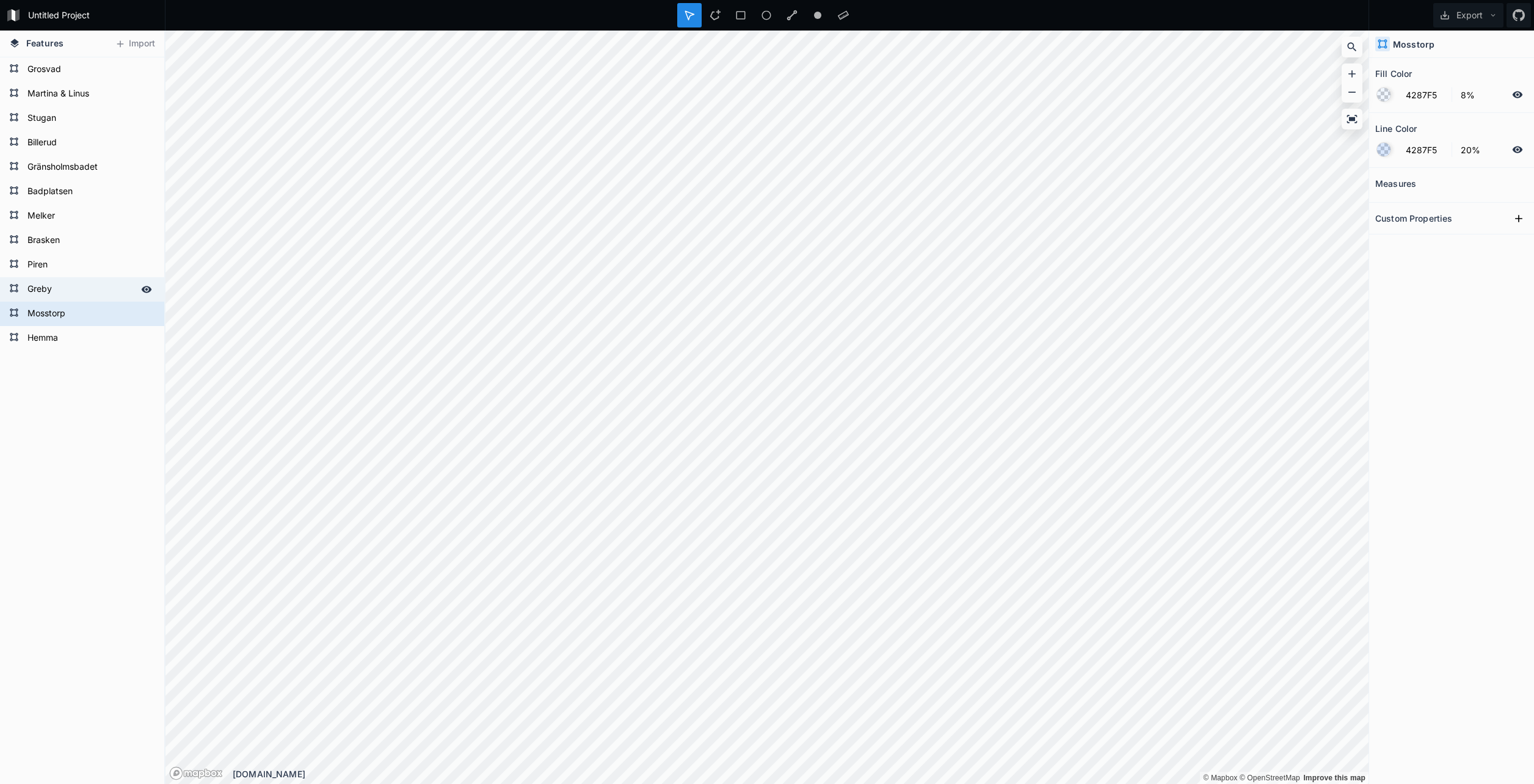
click at [87, 283] on form "Greby" at bounding box center [81, 289] width 114 height 18
click at [86, 264] on form "Piren" at bounding box center [81, 264] width 114 height 18
click at [79, 311] on form "Mosstorp" at bounding box center [81, 314] width 114 height 18
click at [79, 337] on form "Hemma" at bounding box center [81, 338] width 114 height 18
type input "39%"
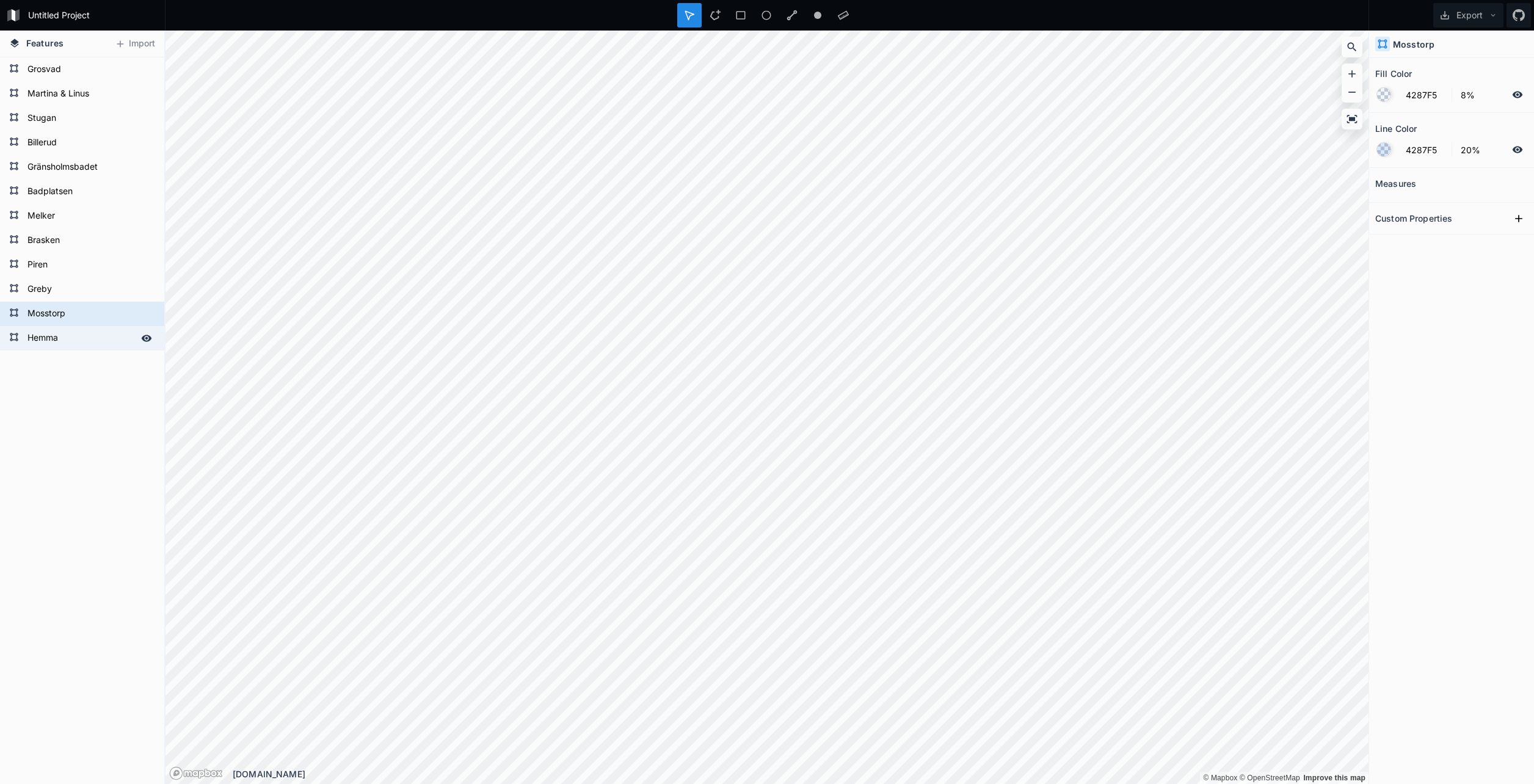
type input "100%"
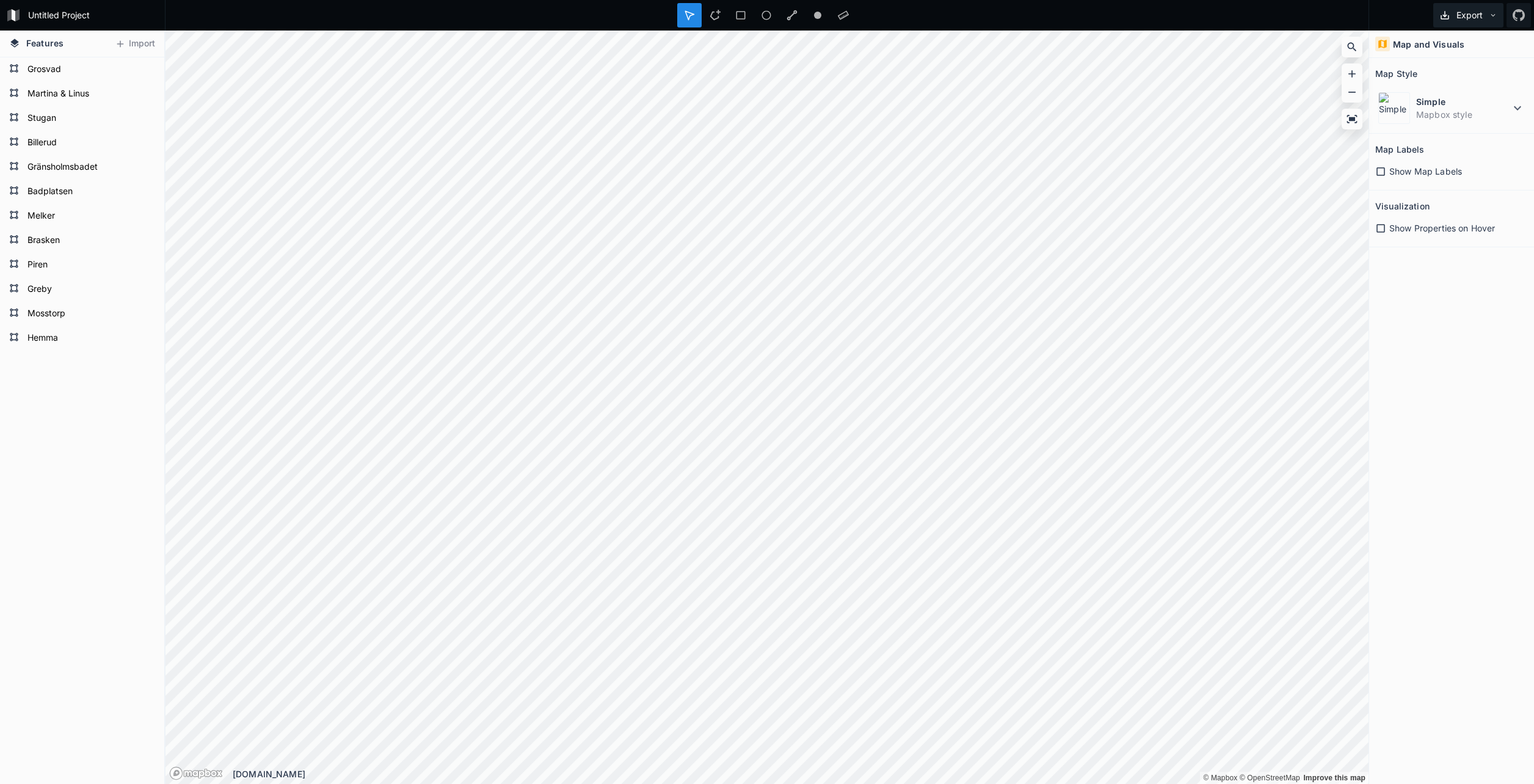
click at [1463, 13] on button "Export" at bounding box center [1469, 15] width 70 height 25
click at [1482, 65] on div "Export as .geojson" at bounding box center [1465, 69] width 122 height 25
